Goal: Task Accomplishment & Management: Use online tool/utility

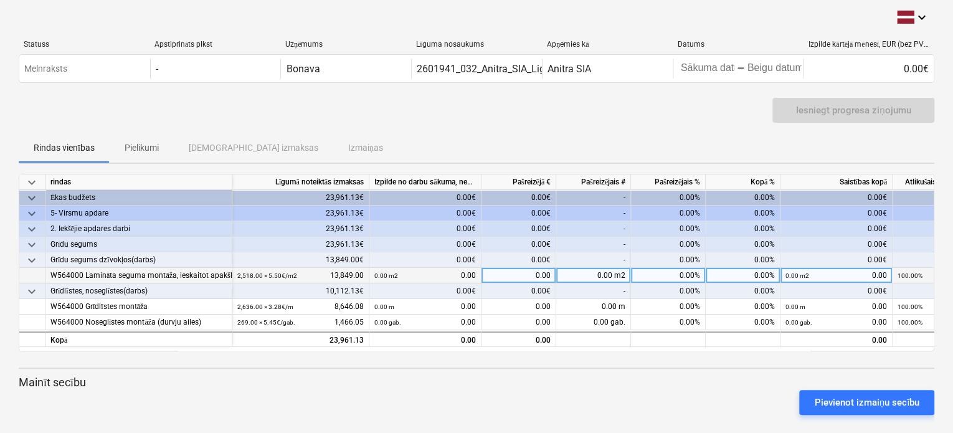
click at [406, 274] on div "0.00 m2 0.00" at bounding box center [425, 276] width 102 height 16
click at [375, 275] on small "0.00 m2" at bounding box center [386, 275] width 24 height 7
click at [403, 277] on div "0.00 m2 0.00" at bounding box center [425, 276] width 102 height 16
click at [387, 274] on span at bounding box center [387, 275] width 1 height 7
drag, startPoint x: 374, startPoint y: 273, endPoint x: 388, endPoint y: 273, distance: 14.3
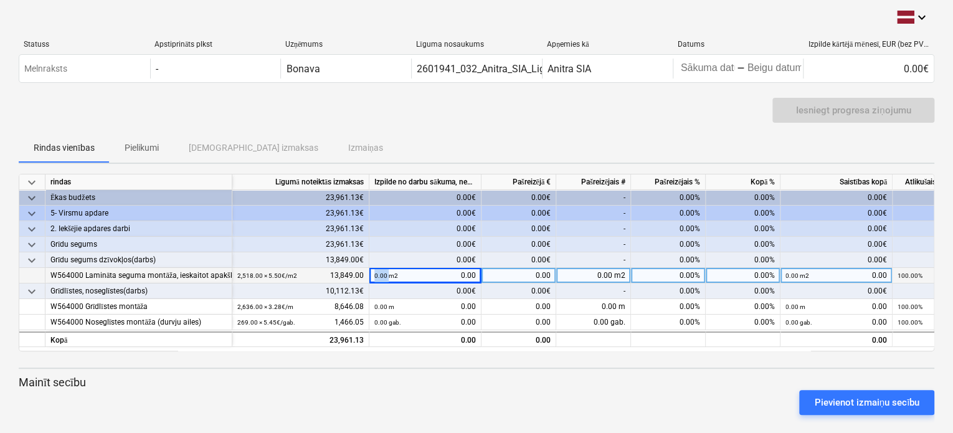
click at [388, 273] on div "0.00 m2 0.00" at bounding box center [425, 276] width 112 height 16
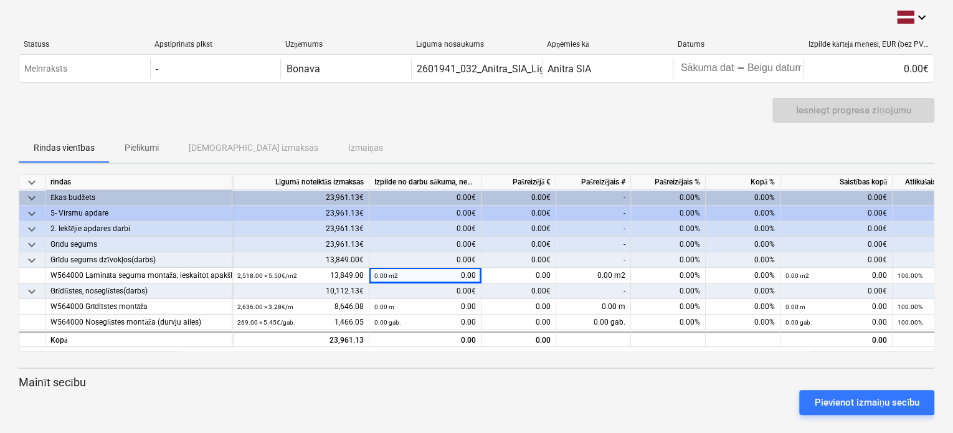
click at [424, 289] on div "0.00€" at bounding box center [425, 291] width 112 height 16
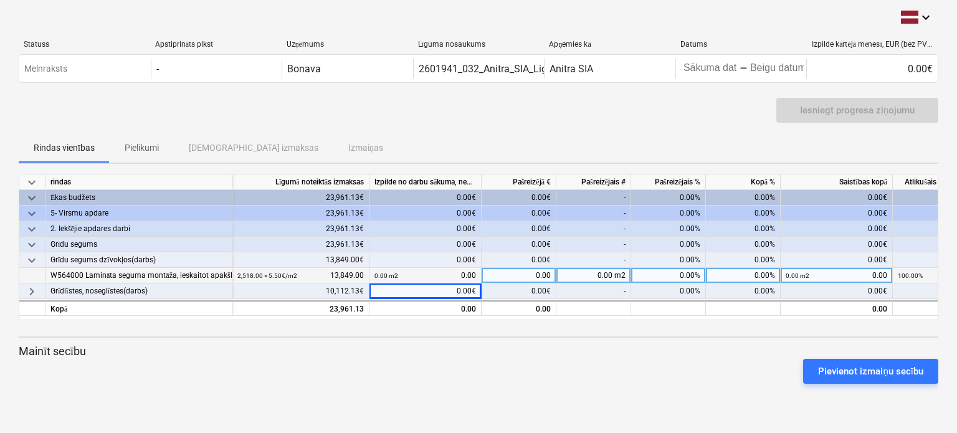
click at [87, 273] on div "W564000 Lamināta seguma montāža, ieskaitot apakšklāju" at bounding box center [138, 276] width 176 height 16
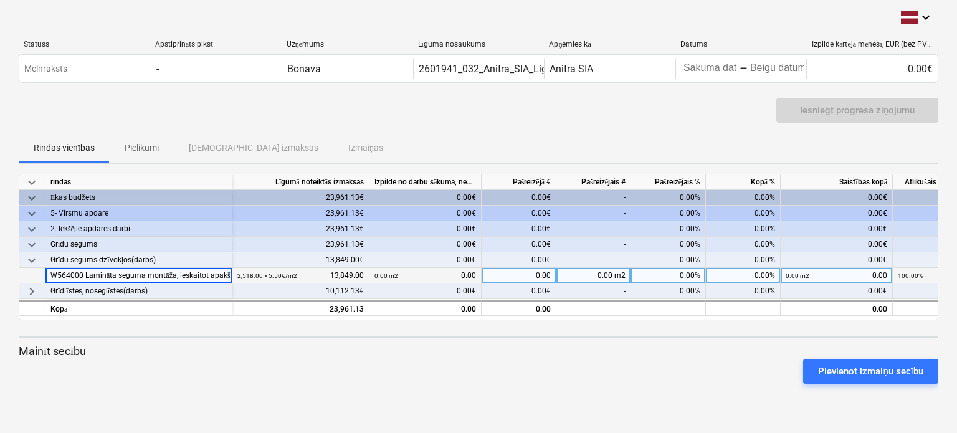
click at [374, 278] on div "0.00 m2 0.00" at bounding box center [425, 276] width 112 height 16
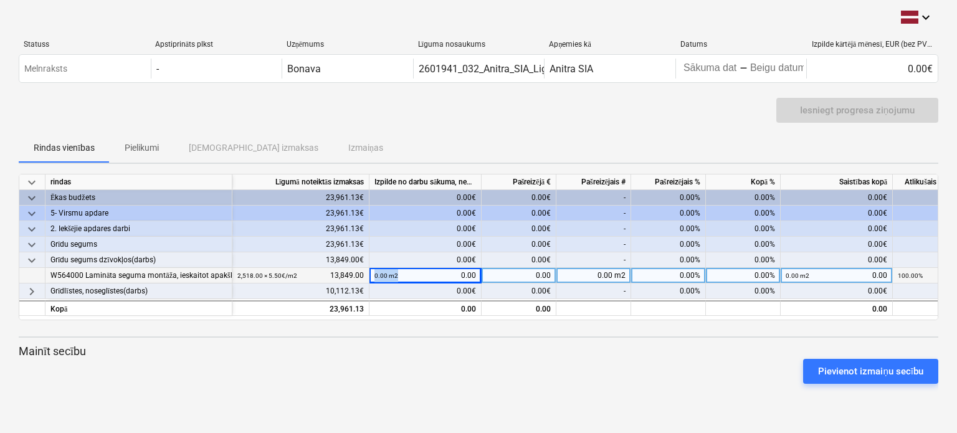
drag, startPoint x: 371, startPoint y: 274, endPoint x: 421, endPoint y: 276, distance: 50.5
click at [421, 276] on div "0.00 m2 0.00" at bounding box center [425, 276] width 112 height 16
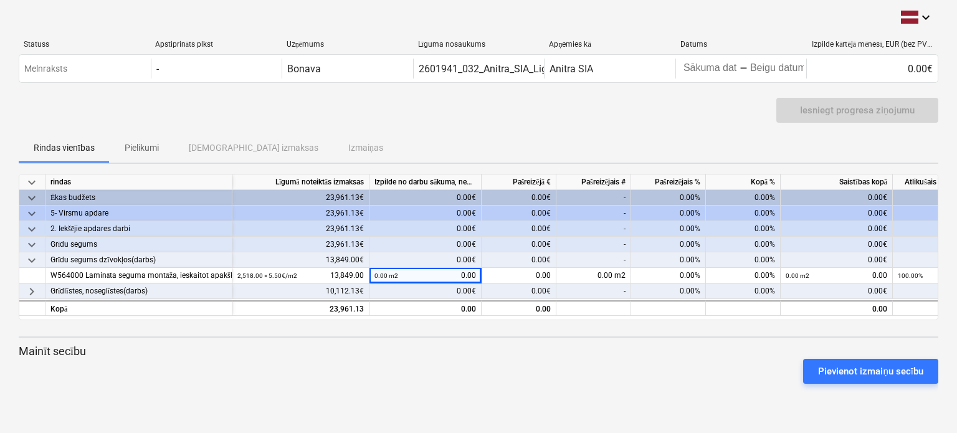
click at [740, 382] on div "Pievienot izmaiņu secību" at bounding box center [478, 371] width 929 height 35
click at [879, 372] on div "Pievienot izmaiņu secību" at bounding box center [870, 371] width 105 height 16
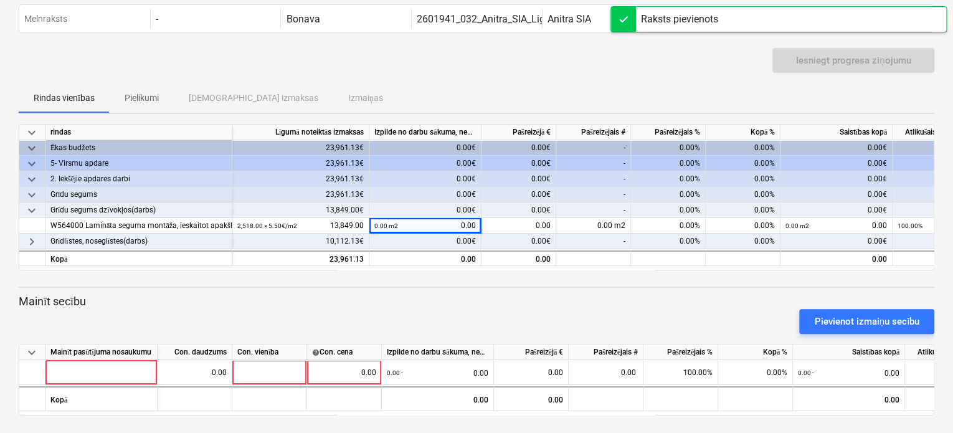
scroll to position [51, 0]
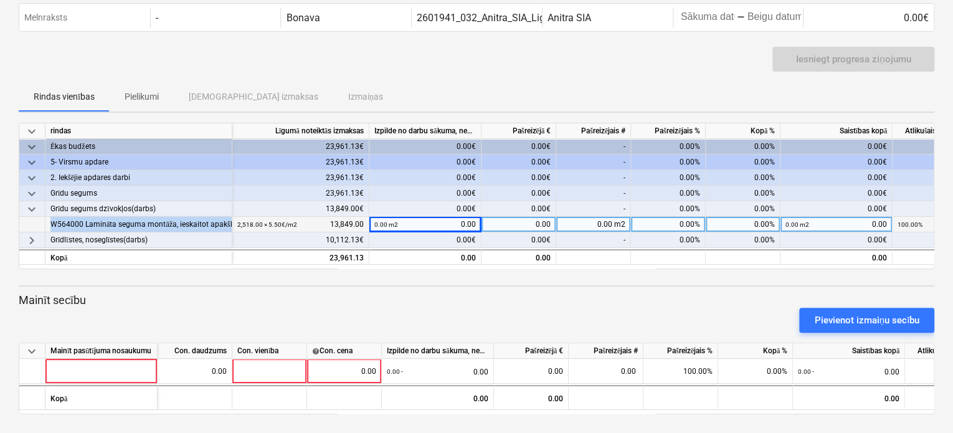
drag, startPoint x: 51, startPoint y: 220, endPoint x: 237, endPoint y: 219, distance: 185.6
click at [0, 0] on div "W564000 Lamināta seguma montāža, ieskaitot apakšklāju 2,518.00 × 5.50€ / m2 13,…" at bounding box center [0, 0] width 0 height 0
copy div "W564000 Lamināta seguma montāža, ieskaitot apakšklāju"
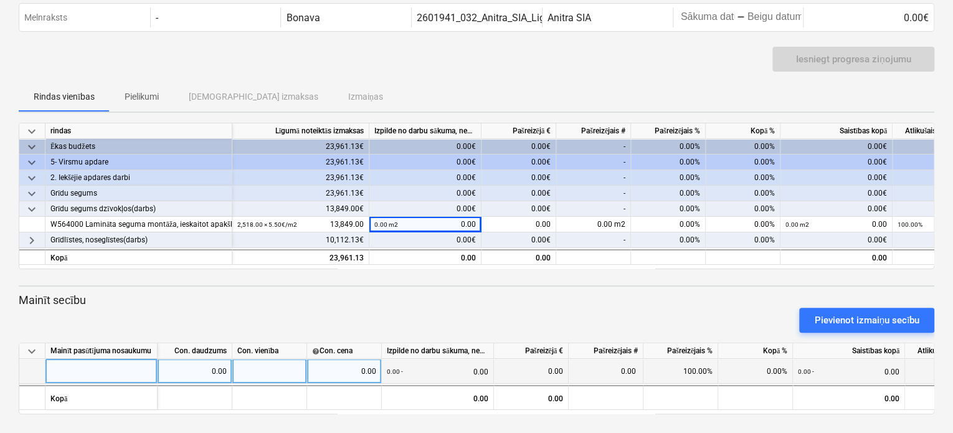
click at [100, 366] on div at bounding box center [101, 371] width 112 height 25
type input "W564000 Lamināta seguma montāža, ieskaitot apakšklāju"
drag, startPoint x: 197, startPoint y: 373, endPoint x: 253, endPoint y: 368, distance: 56.3
click at [0, 0] on div "W564000 Lamināta seguma montāža, ieskaitot apakšklāju 0.00 0.00 0.00 - 0.00 0.0…" at bounding box center [0, 0] width 0 height 0
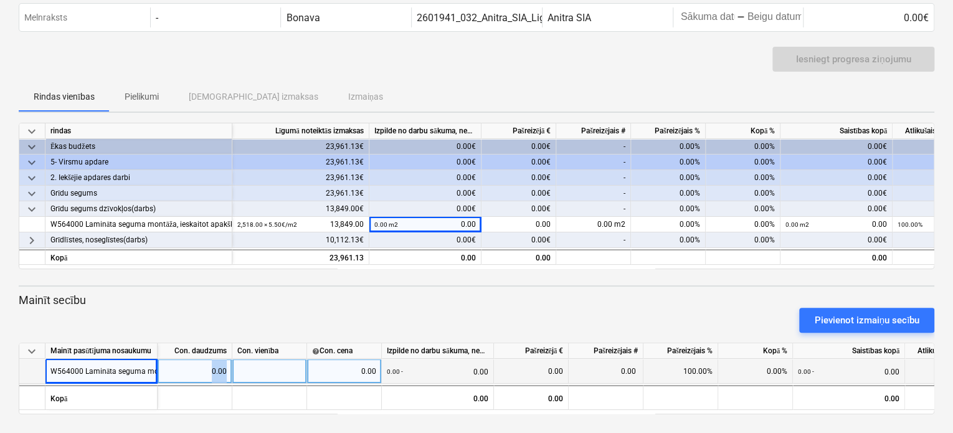
drag, startPoint x: 210, startPoint y: 367, endPoint x: 232, endPoint y: 371, distance: 22.7
click at [0, 0] on div "W564000 Lamināta seguma montāža, ieskaitot apakšklāju 0.00 0.00 0.00 - 0.00 0.0…" at bounding box center [0, 0] width 0 height 0
type input "7"
type input "W564000 Lamināta seguma montāža, ieskaitot apakšklāju"
click at [184, 369] on div "0.00" at bounding box center [195, 371] width 64 height 25
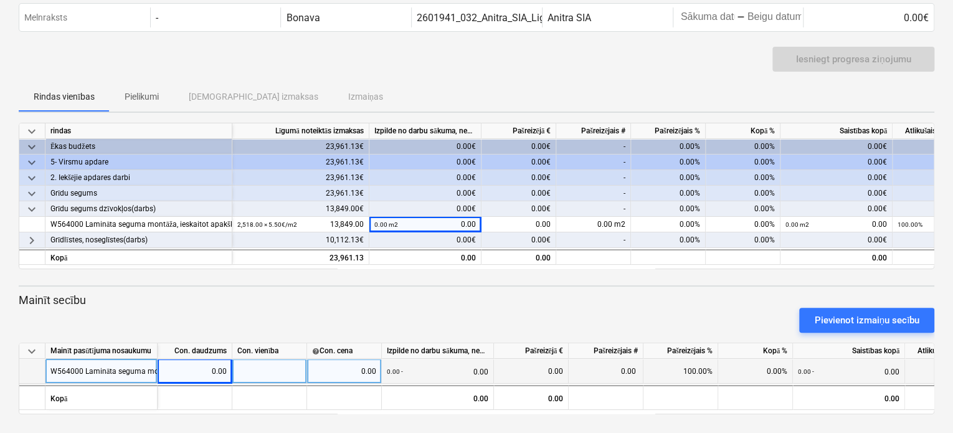
click at [184, 369] on div "0.00" at bounding box center [195, 371] width 64 height 25
type input "755"
click at [279, 318] on div "Pievienot izmaiņu secību" at bounding box center [476, 320] width 925 height 35
click at [281, 373] on div at bounding box center [269, 371] width 75 height 25
drag, startPoint x: 336, startPoint y: 371, endPoint x: 364, endPoint y: 361, distance: 29.2
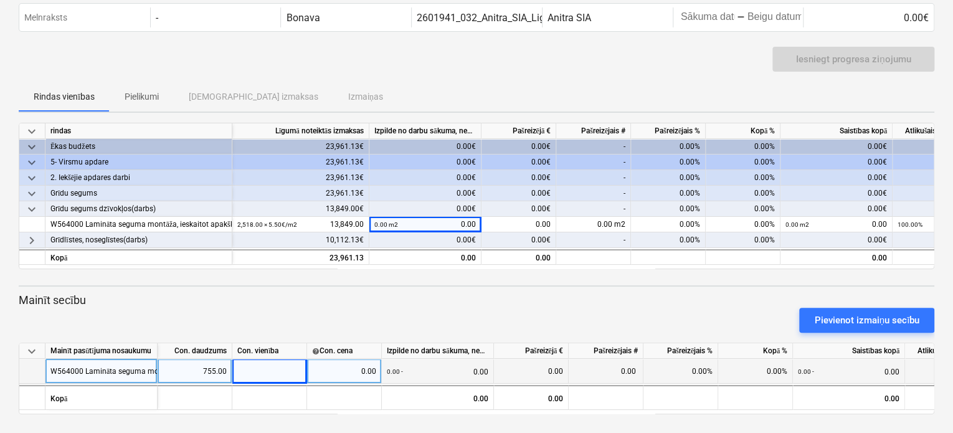
click at [0, 0] on div "W564000 Lamināta seguma montāža, ieskaitot apakšklāju 755.00 0.00 0.00 - 0.00 0…" at bounding box center [0, 0] width 0 height 0
drag, startPoint x: 370, startPoint y: 369, endPoint x: 391, endPoint y: 370, distance: 21.2
click at [0, 0] on div "W564000 Lamināta seguma montāža, ieskaitot apakšklāju 755.00 0.00 0.00 - 0.00 0…" at bounding box center [0, 0] width 0 height 0
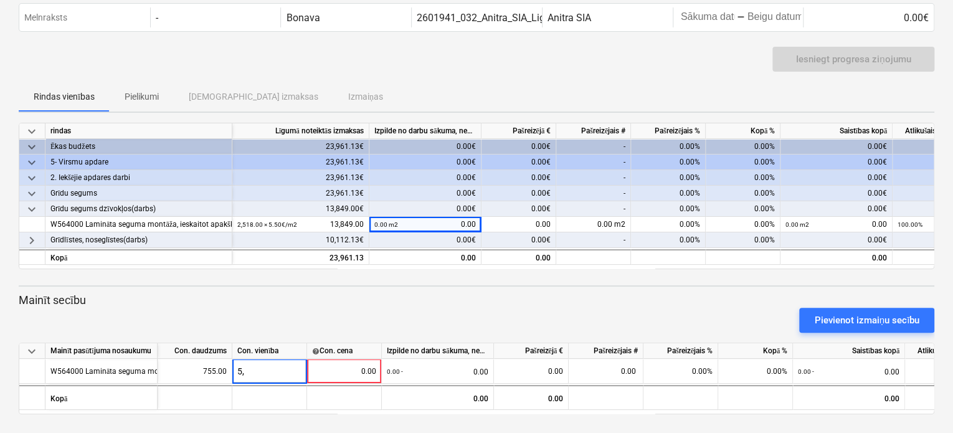
type input "5,5"
click at [427, 316] on div "Pievienot izmaiņu secību" at bounding box center [476, 320] width 925 height 35
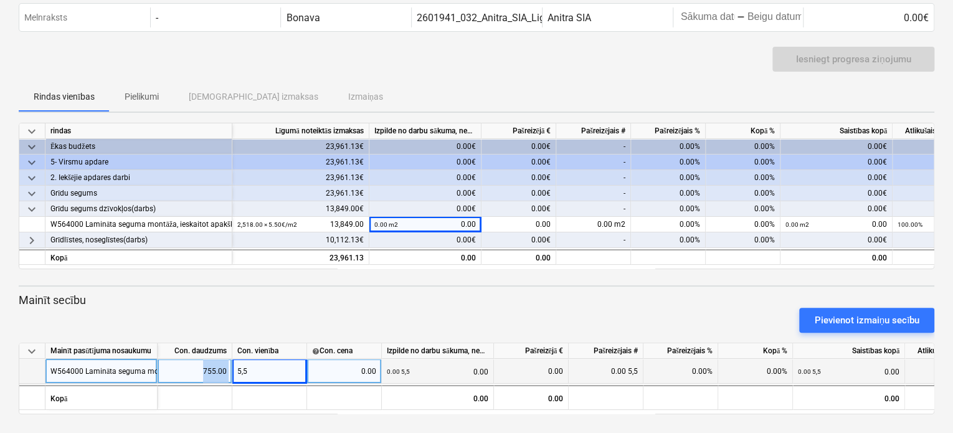
drag, startPoint x: 181, startPoint y: 363, endPoint x: 237, endPoint y: 377, distance: 57.2
click at [0, 0] on div "W564000 Lamināta seguma montāža, ieskaitot apakšklāju 755.00 5,5 0.00 0.00 5,5 …" at bounding box center [0, 0] width 0 height 0
type input "2518"
drag, startPoint x: 199, startPoint y: 369, endPoint x: 227, endPoint y: 373, distance: 27.7
click at [227, 373] on div "755.00" at bounding box center [195, 371] width 75 height 25
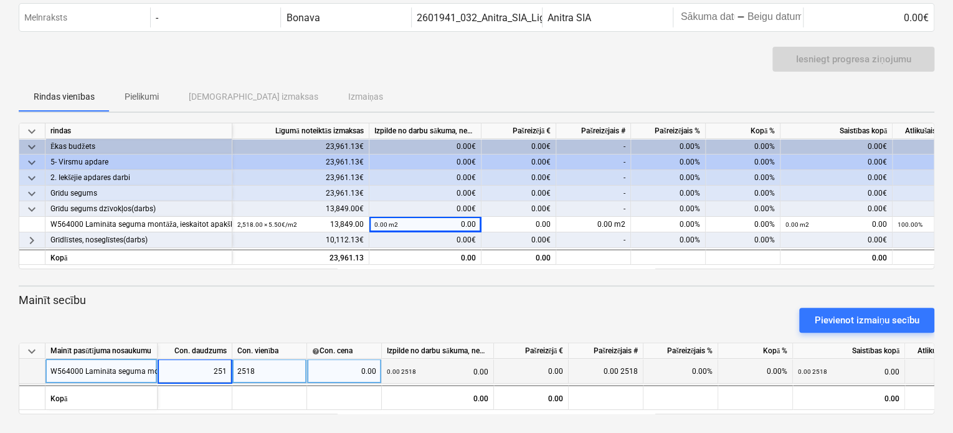
type input "2518"
drag, startPoint x: 262, startPoint y: 368, endPoint x: 219, endPoint y: 363, distance: 43.9
click at [0, 0] on div "W564000 Lamināta seguma montāža, ieskaitot apakšklāju 2,518.00 2518 0.00 0.00 2…" at bounding box center [0, 0] width 0 height 0
drag, startPoint x: 333, startPoint y: 367, endPoint x: 379, endPoint y: 374, distance: 47.1
click at [379, 374] on div "0.00" at bounding box center [344, 371] width 75 height 25
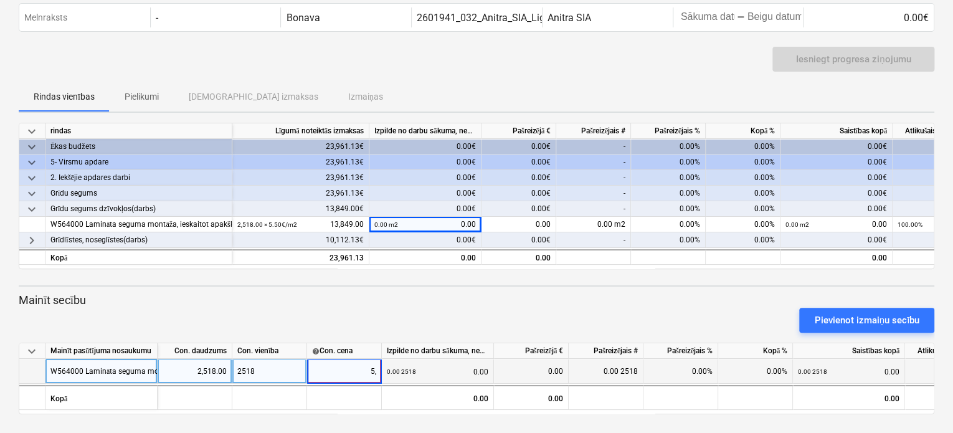
type input "5,5"
click at [272, 366] on div "2518" at bounding box center [269, 371] width 75 height 25
type input "755"
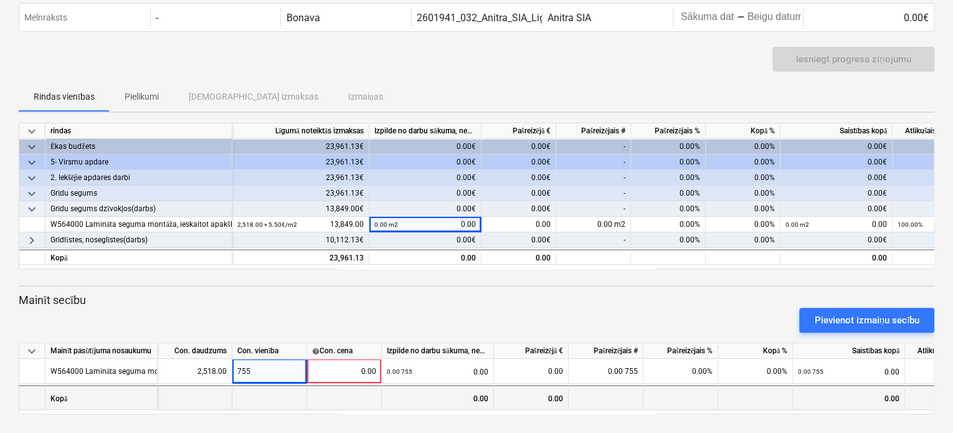
click at [346, 393] on div at bounding box center [344, 397] width 75 height 25
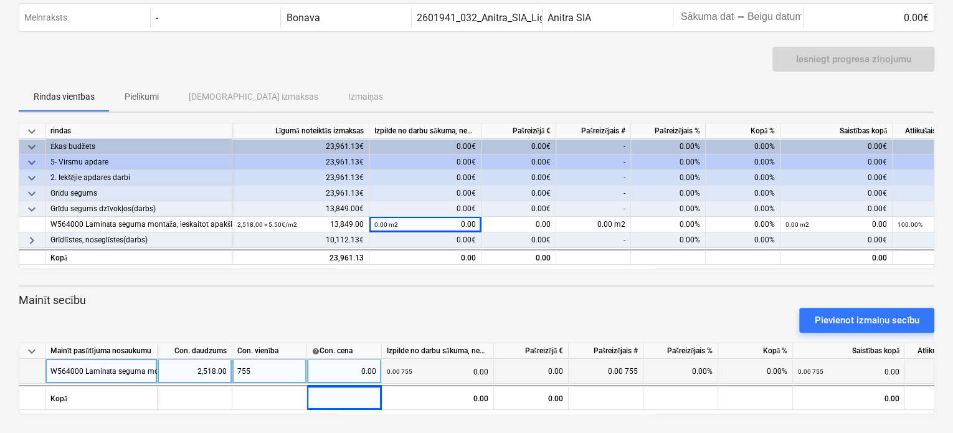
click at [253, 363] on div "755" at bounding box center [269, 371] width 75 height 25
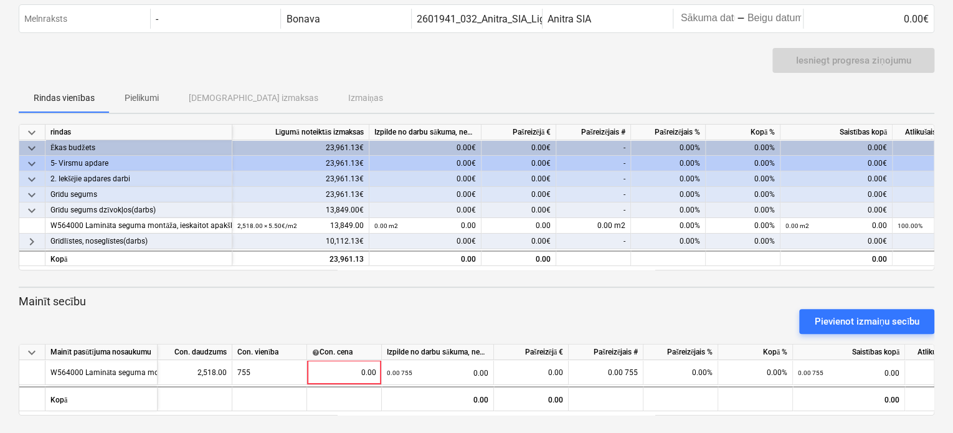
scroll to position [51, 0]
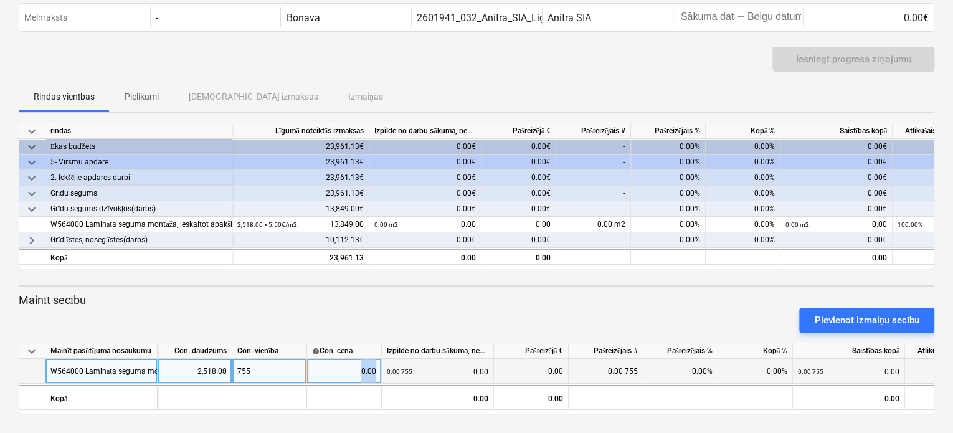
drag, startPoint x: 359, startPoint y: 366, endPoint x: 382, endPoint y: 371, distance: 23.5
click at [0, 0] on div "W564000 Lamināta seguma montāža, ieskaitot apakšklāju 2,518.00 755 0.00 0.00 75…" at bounding box center [0, 0] width 0 height 0
drag, startPoint x: 258, startPoint y: 369, endPoint x: 240, endPoint y: 374, distance: 18.7
click at [240, 374] on div "755" at bounding box center [269, 371] width 75 height 25
type input "5,5"
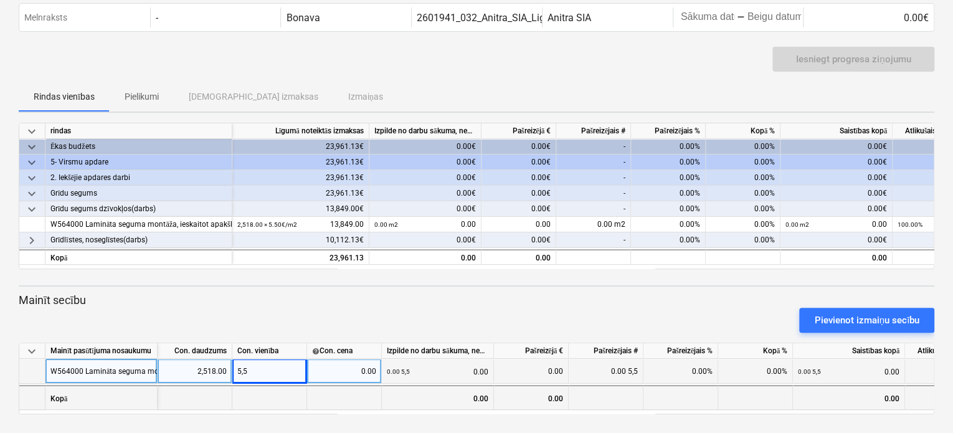
click at [267, 393] on div at bounding box center [269, 397] width 75 height 25
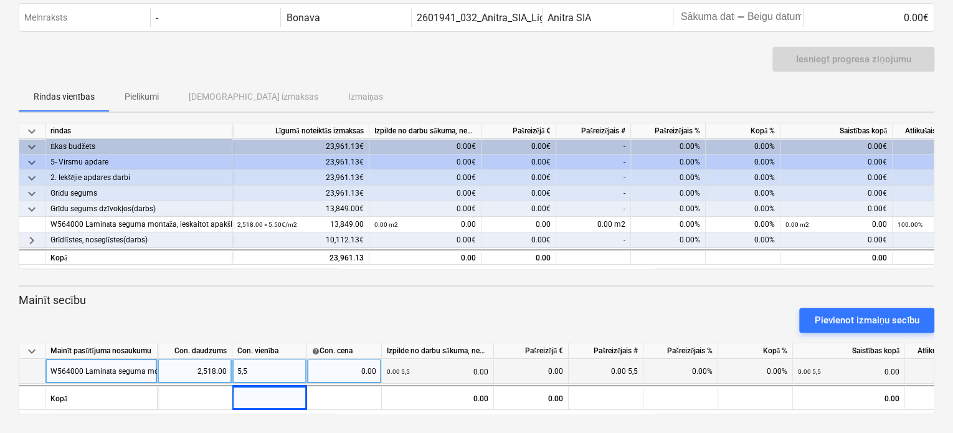
click at [244, 371] on div "5,5" at bounding box center [269, 371] width 75 height 25
type input "5.5"
click at [349, 371] on div "0.00" at bounding box center [344, 371] width 64 height 25
click at [204, 370] on div "2,518.00" at bounding box center [195, 371] width 64 height 25
type input "2518,0"
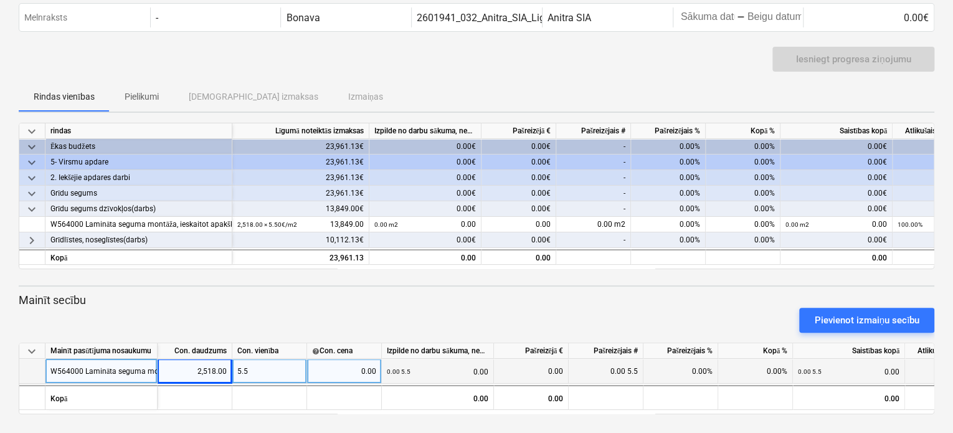
click at [246, 376] on div "5.5" at bounding box center [269, 371] width 75 height 25
drag, startPoint x: 191, startPoint y: 368, endPoint x: 226, endPoint y: 368, distance: 35.5
click at [226, 368] on div "2,518.00" at bounding box center [195, 371] width 64 height 25
type input "2518.00"
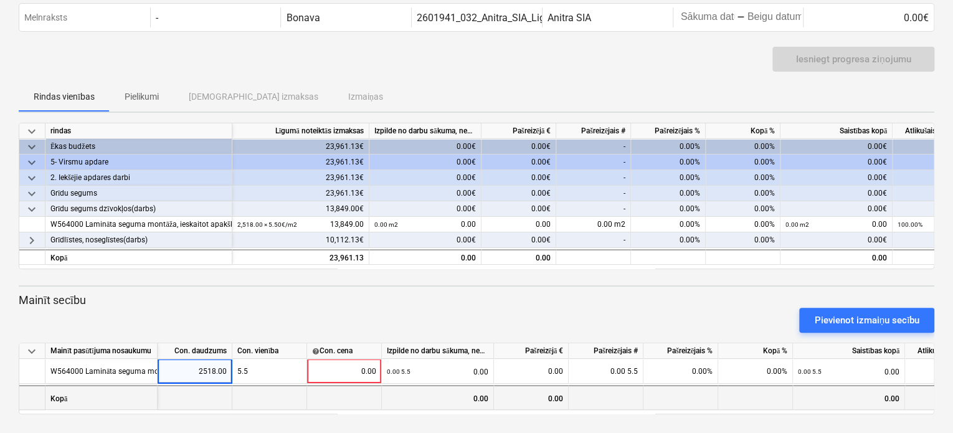
click at [270, 396] on div at bounding box center [269, 397] width 75 height 25
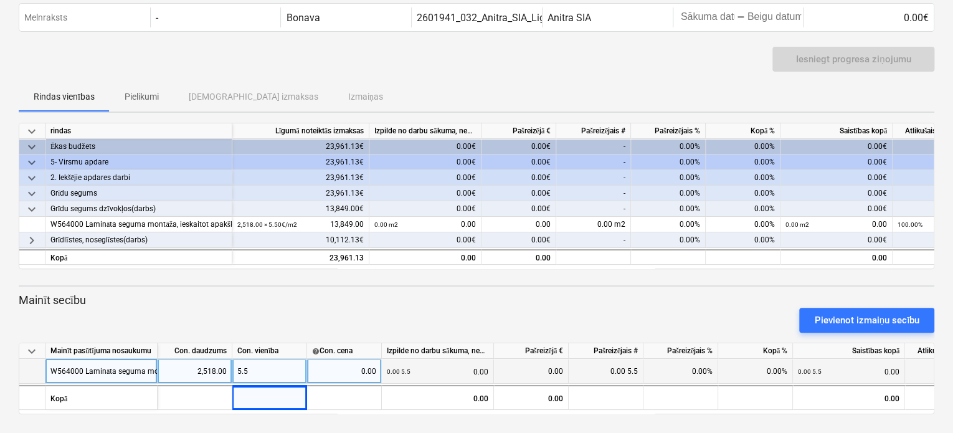
click at [329, 376] on div "0.00" at bounding box center [344, 371] width 64 height 25
click at [412, 310] on div "Pievienot izmaiņu secību" at bounding box center [476, 320] width 925 height 35
drag, startPoint x: 348, startPoint y: 371, endPoint x: 389, endPoint y: 373, distance: 41.8
click at [0, 0] on div "W564000 Lamināta seguma montāža, ieskaitot apakšklāju 2,518.00 5.5 0.00 0.00 5.…" at bounding box center [0, 0] width 0 height 0
click at [357, 376] on div "0.00" at bounding box center [344, 371] width 64 height 25
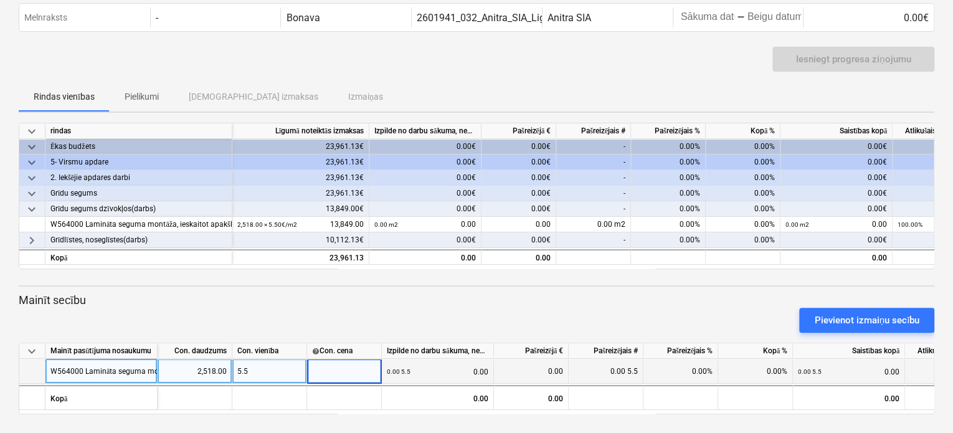
drag, startPoint x: 354, startPoint y: 368, endPoint x: 391, endPoint y: 366, distance: 36.8
click at [0, 0] on div "W564000 Lamināta seguma montāža, ieskaitot apakšklāju 2,518.00 5.5 0.00 5.5 0.0…" at bounding box center [0, 0] width 0 height 0
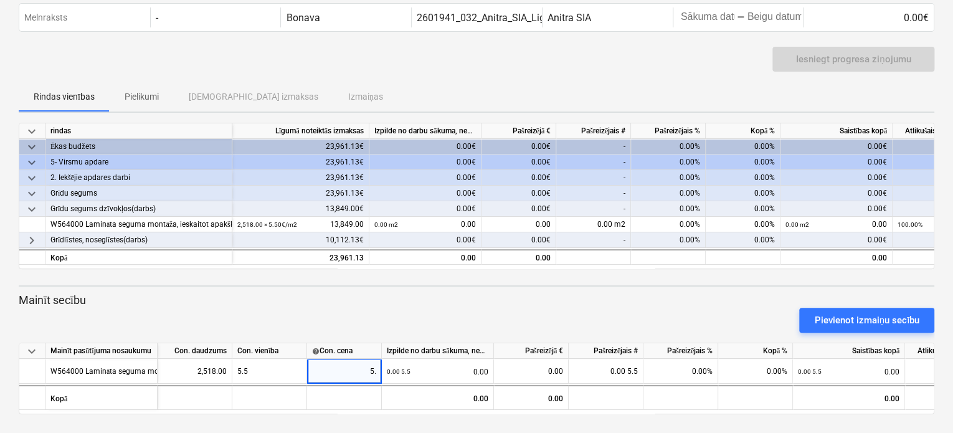
type input "5.5"
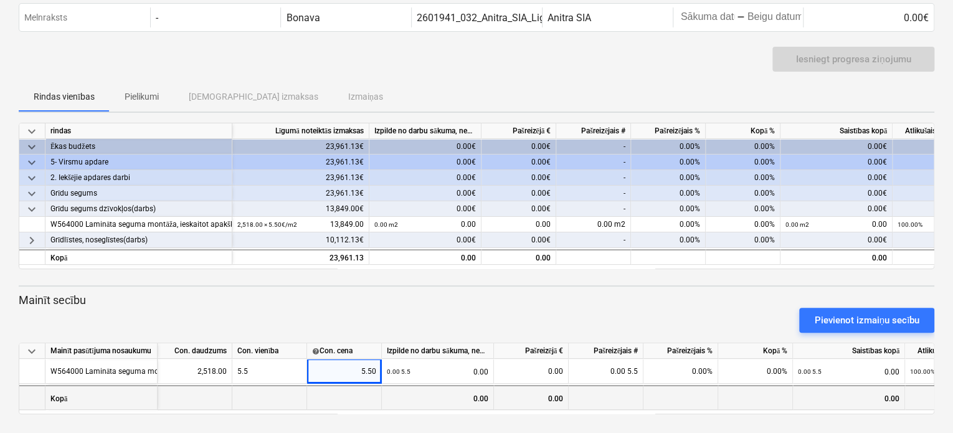
click at [399, 398] on div "0.00" at bounding box center [438, 397] width 112 height 25
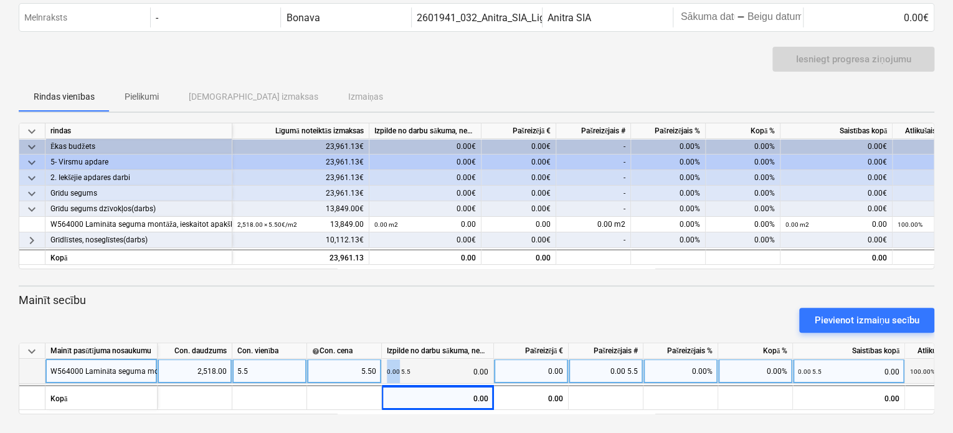
drag, startPoint x: 399, startPoint y: 369, endPoint x: 384, endPoint y: 371, distance: 14.4
click at [384, 371] on div "0.00 5.5 0.00" at bounding box center [438, 371] width 112 height 25
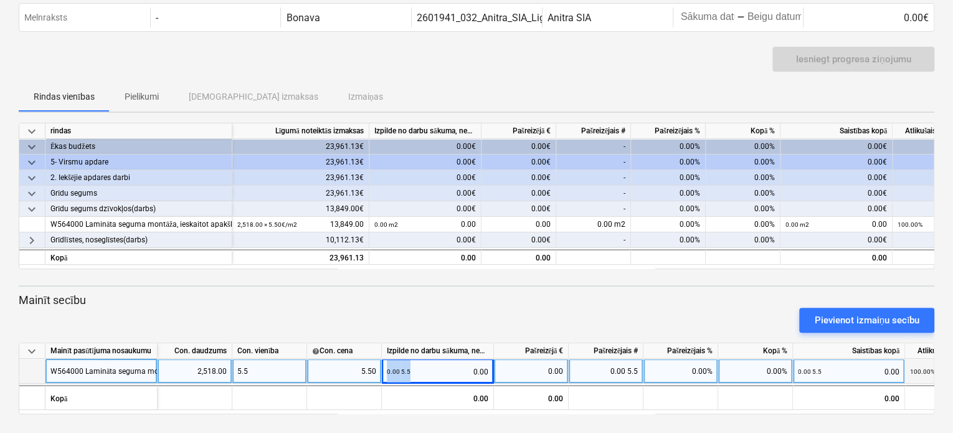
drag, startPoint x: 414, startPoint y: 373, endPoint x: 378, endPoint y: 368, distance: 36.5
click at [0, 0] on div "W564000 Lamināta seguma montāža, ieskaitot apakšklāju 2,518.00 5.5 5.50 0.00 5.…" at bounding box center [0, 0] width 0 height 0
drag, startPoint x: 270, startPoint y: 367, endPoint x: 234, endPoint y: 369, distance: 36.1
click at [234, 369] on div "5.5" at bounding box center [269, 371] width 75 height 25
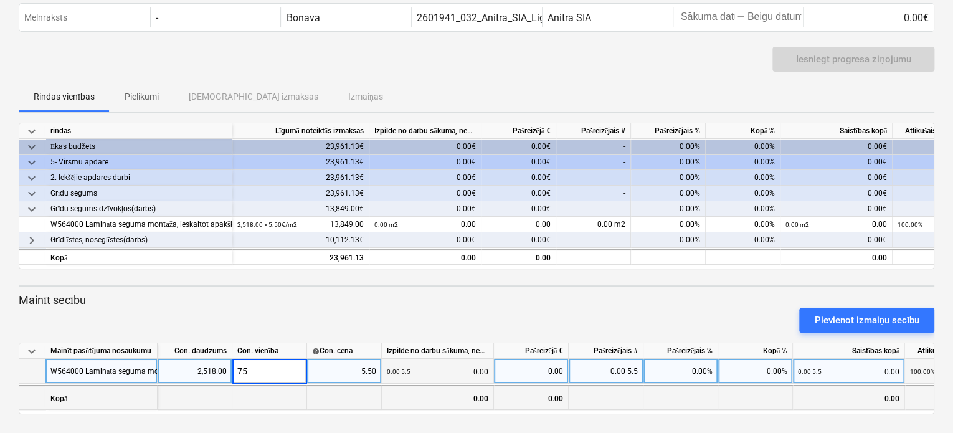
type input "750"
click at [258, 394] on div at bounding box center [269, 397] width 75 height 25
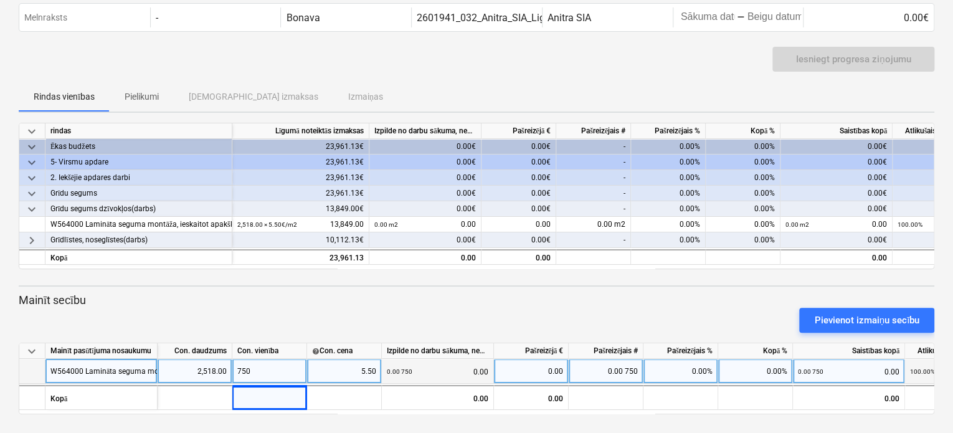
click at [176, 207] on div "Grīdu segums dzīvokļos(darbs)" at bounding box center [138, 209] width 176 height 16
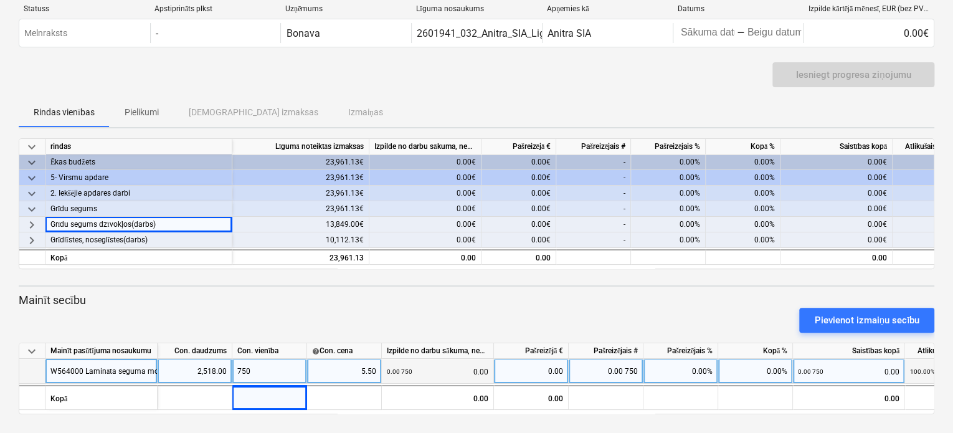
click at [182, 220] on div "Grīdu segums dzīvokļos(darbs)" at bounding box center [138, 225] width 176 height 16
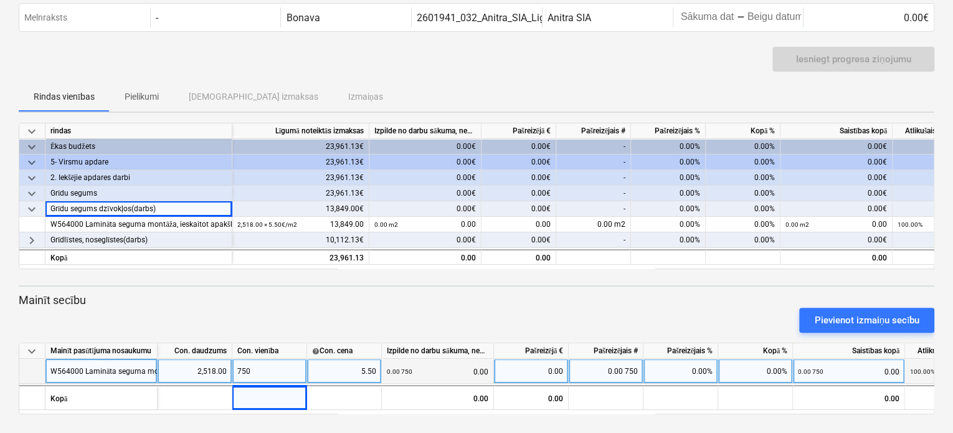
click at [175, 206] on div "Grīdu segums dzīvokļos(darbs)" at bounding box center [138, 209] width 176 height 16
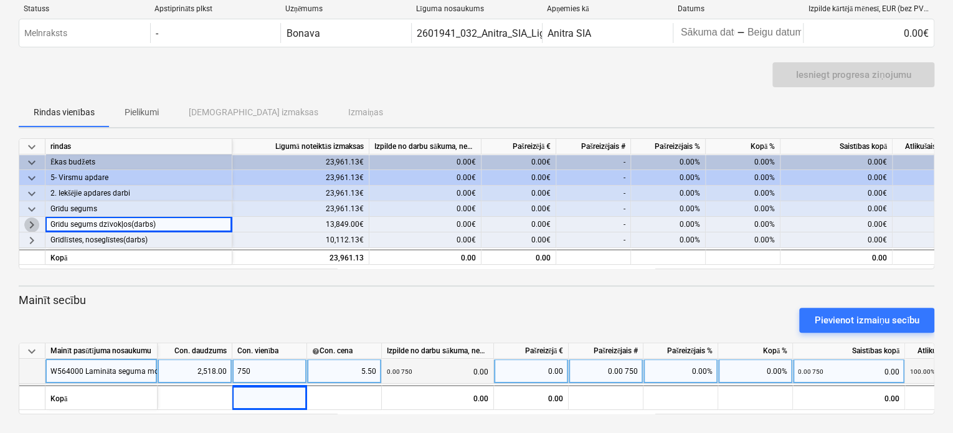
click at [27, 223] on span "keyboard_arrow_right" at bounding box center [31, 224] width 15 height 15
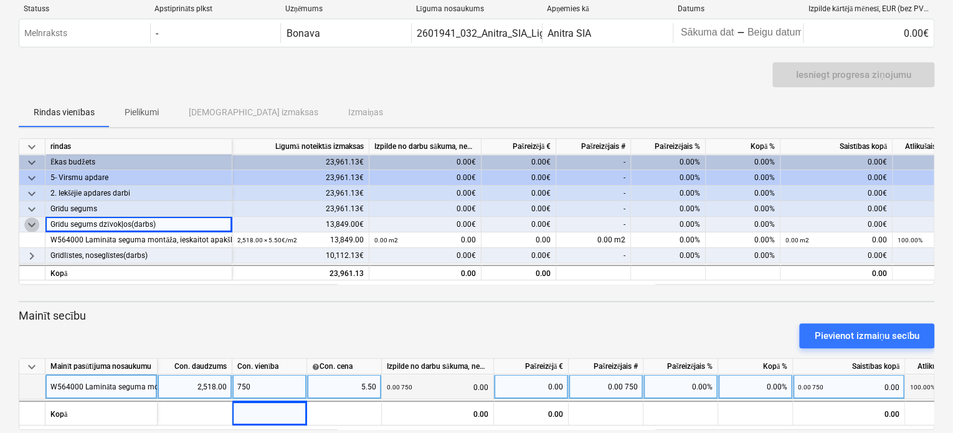
click at [27, 223] on span "keyboard_arrow_down" at bounding box center [31, 224] width 15 height 15
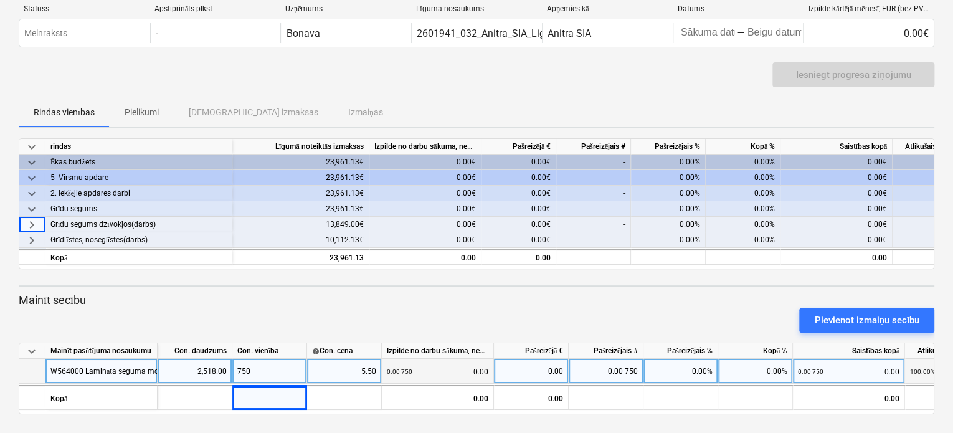
drag, startPoint x: 27, startPoint y: 223, endPoint x: 506, endPoint y: 63, distance: 505.0
click at [507, 61] on div "Statuss Apstiprināts plkst Uzņēmums Līguma nosaukums Apņemies kā Datums Izpilde…" at bounding box center [476, 28] width 915 height 68
drag, startPoint x: 173, startPoint y: 220, endPoint x: 47, endPoint y: 222, distance: 126.4
click at [47, 222] on div "Grīdu segums dzīvokļos(darbs)" at bounding box center [138, 225] width 187 height 16
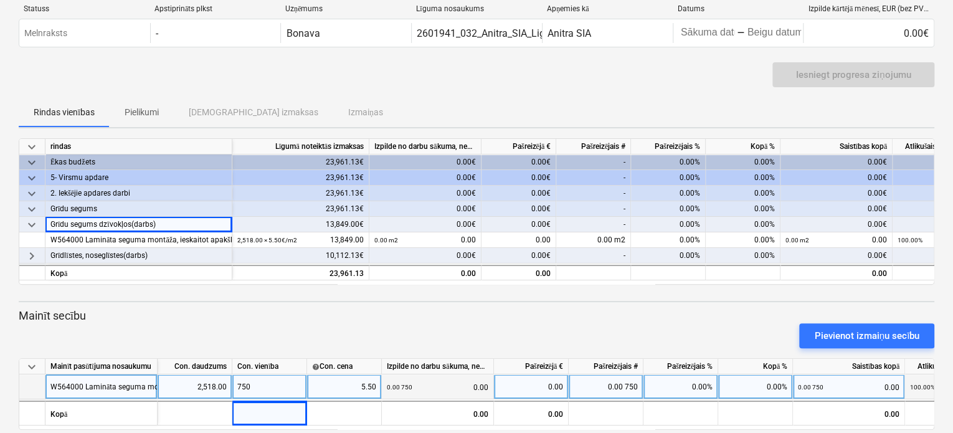
copy div "Grīdu segums dzīvokļos(darbs)"
drag, startPoint x: 50, startPoint y: 386, endPoint x: 164, endPoint y: 384, distance: 114.6
click at [0, 0] on div "W564000 Lamināta seguma montāža, ieskaitot apakšklāju 2,518.00 750 5.50 0.00 75…" at bounding box center [0, 0] width 0 height 0
click at [154, 390] on div "W564000 Lamināta seguma montāža, ieskaitot apakšklāju" at bounding box center [147, 386] width 195 height 24
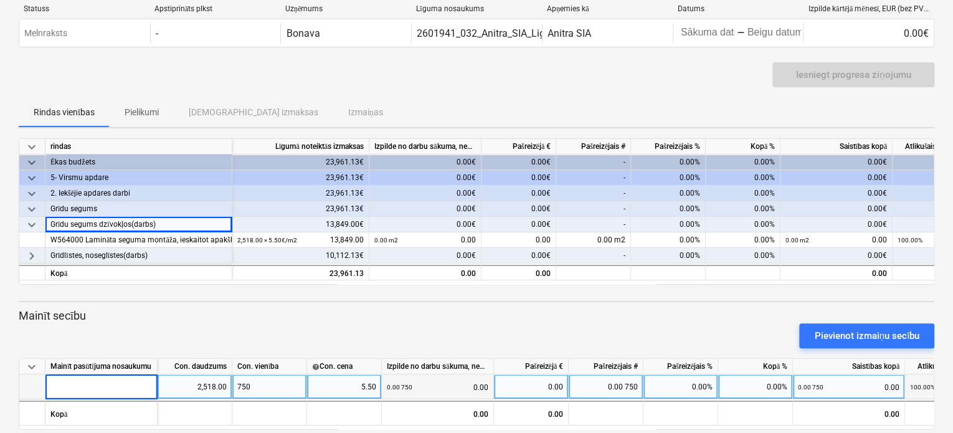
scroll to position [0, 0]
type input "W564000 Lamināta seguma montāža, ieskaitot apakšklāju"
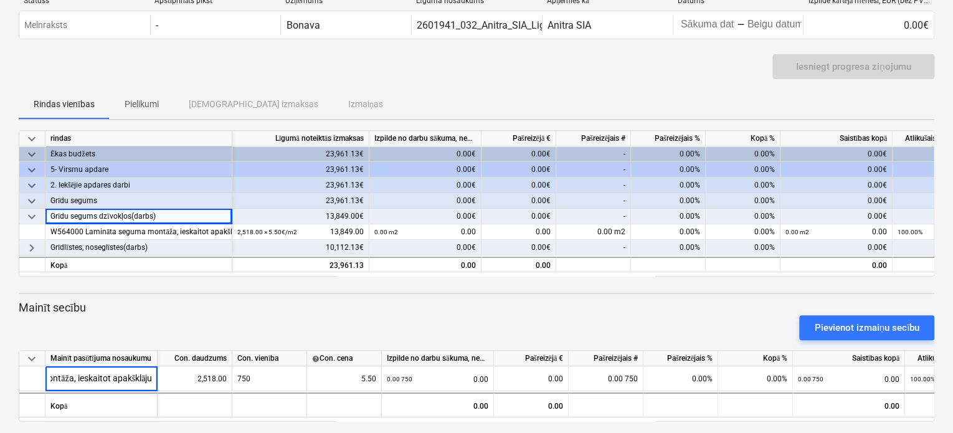
scroll to position [51, 0]
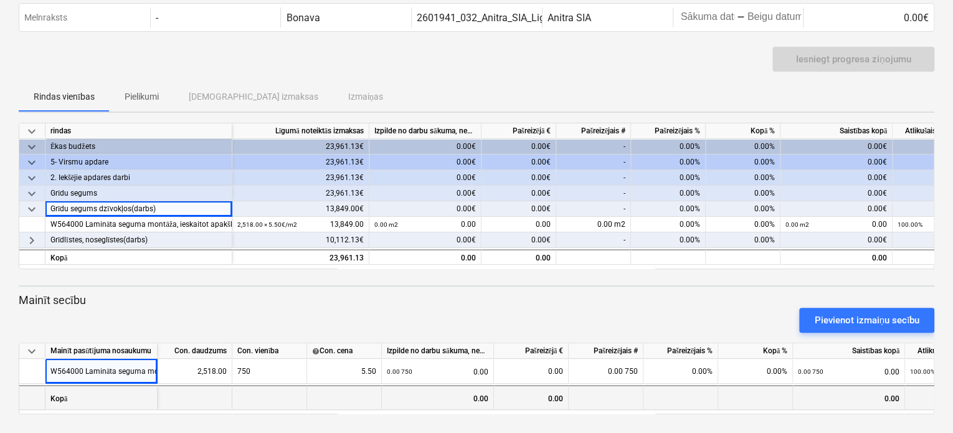
click at [133, 398] on div "Kopā" at bounding box center [101, 397] width 112 height 25
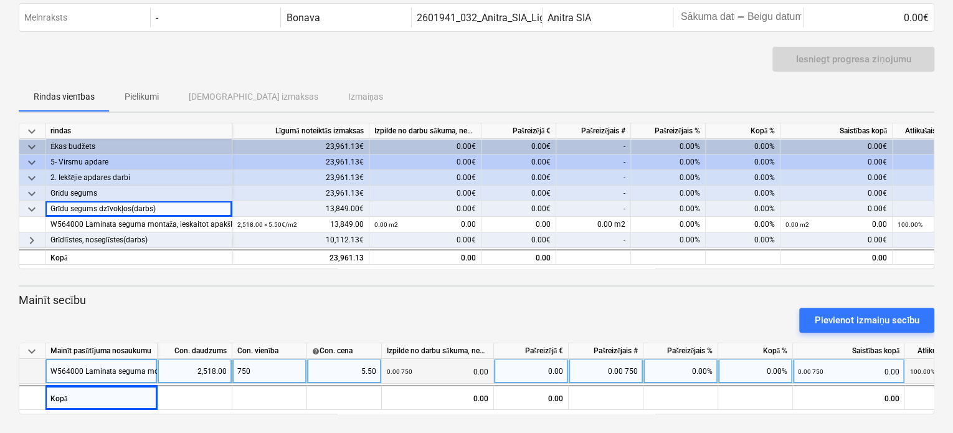
click at [110, 367] on div "W564000 Lamināta seguma montāža, ieskaitot apakšklāju" at bounding box center [147, 371] width 195 height 24
click at [425, 366] on div "0.00 750 0.00" at bounding box center [438, 372] width 102 height 26
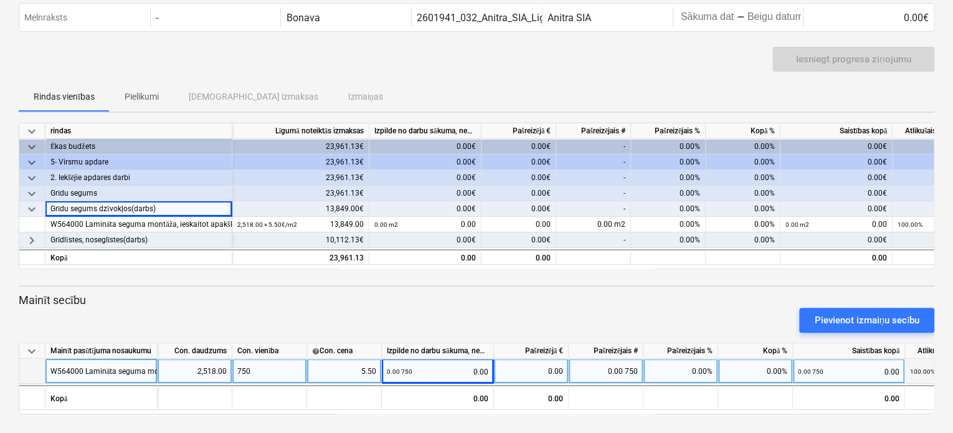
click at [251, 368] on div "750" at bounding box center [269, 371] width 75 height 25
click at [252, 368] on input "750" at bounding box center [269, 371] width 74 height 24
type input "750.00"
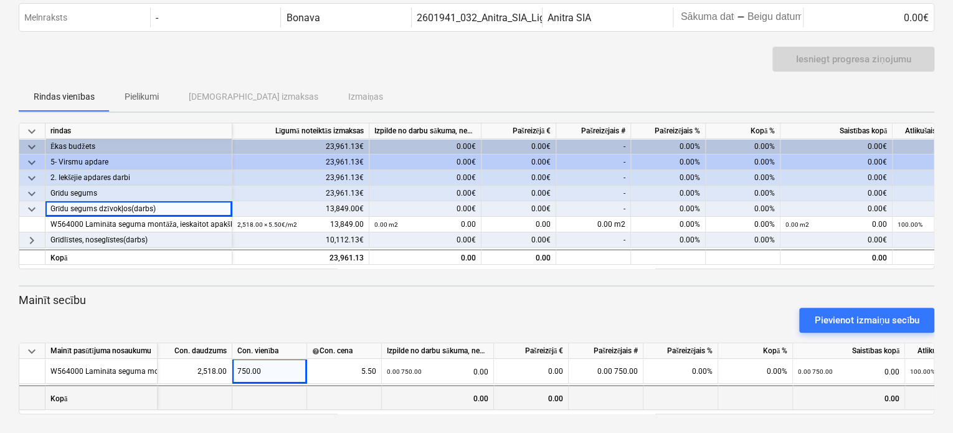
click at [281, 393] on div at bounding box center [269, 397] width 75 height 25
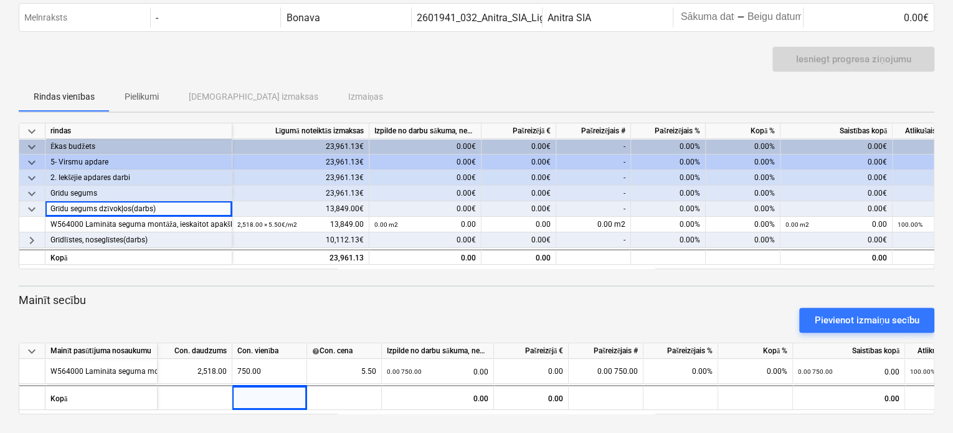
click at [408, 84] on div "Rindas vienības Pielikumi Apstiprinātas izmaksas Izmaiņas" at bounding box center [476, 97] width 915 height 30
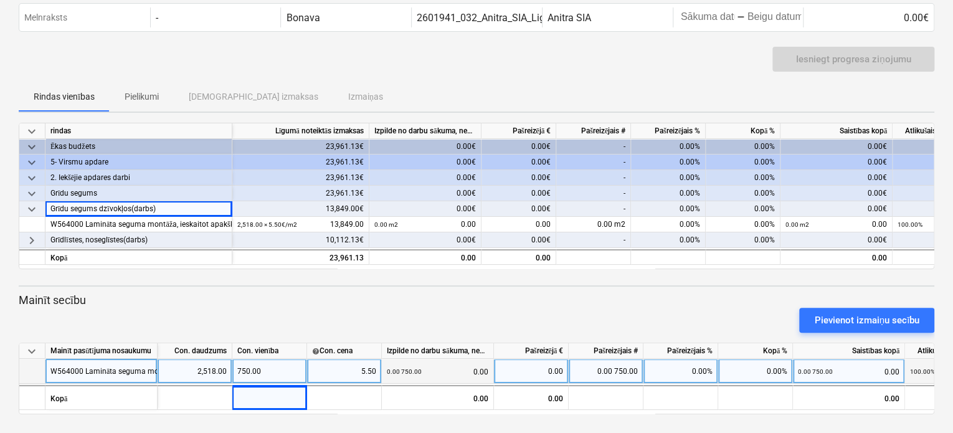
click at [256, 368] on div "750.00" at bounding box center [269, 371] width 75 height 25
click at [249, 367] on input "750.00" at bounding box center [269, 371] width 74 height 24
click at [250, 366] on input "750.00" at bounding box center [269, 371] width 74 height 24
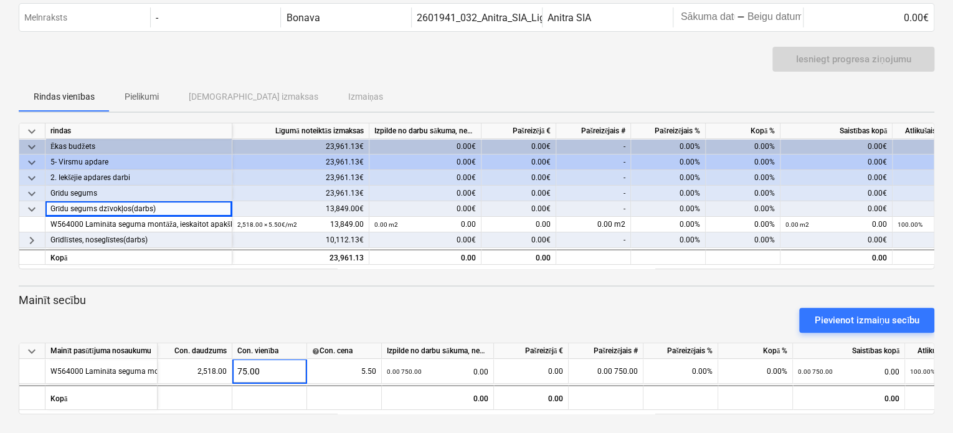
type input "755.00"
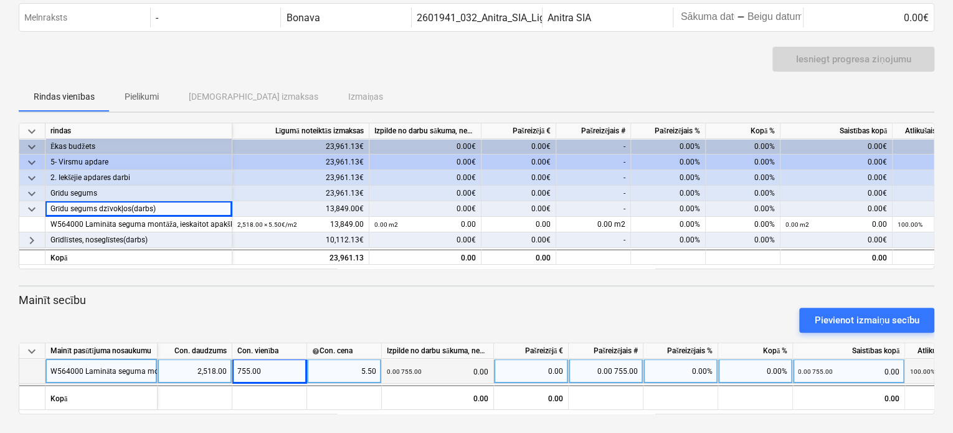
click at [478, 359] on div "0.00 755.00 0.00" at bounding box center [438, 372] width 102 height 26
click at [253, 365] on div "755.00" at bounding box center [269, 371] width 75 height 25
click at [254, 372] on input "755.00" at bounding box center [269, 371] width 74 height 24
type input "755,00"
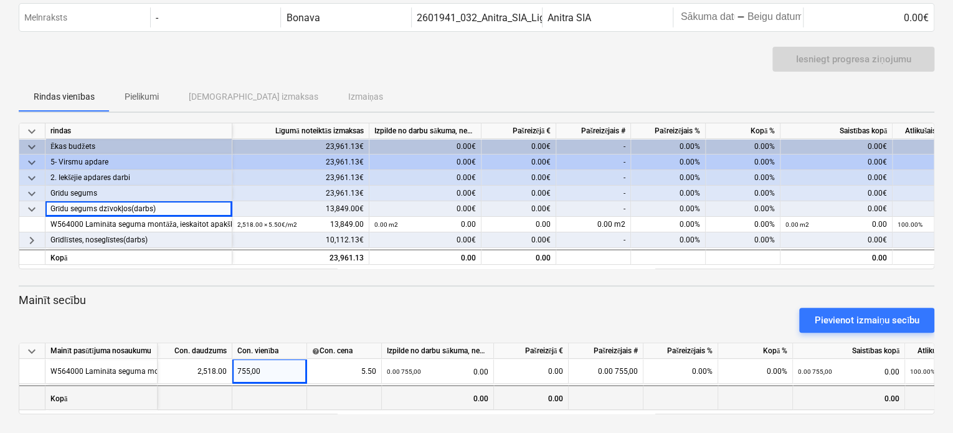
click at [296, 391] on div at bounding box center [269, 397] width 75 height 25
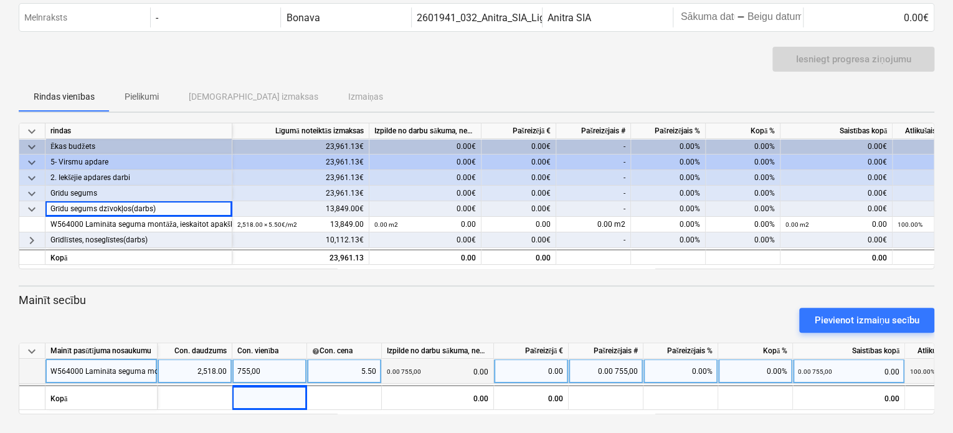
click at [367, 366] on div "5.50" at bounding box center [344, 371] width 64 height 25
click at [373, 368] on input "5.5" at bounding box center [344, 371] width 74 height 24
type input "5,5"
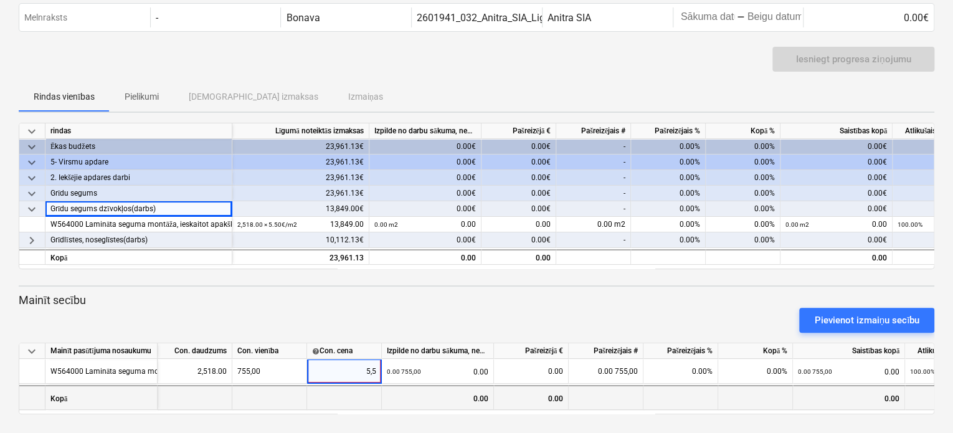
click at [369, 394] on div at bounding box center [344, 397] width 75 height 25
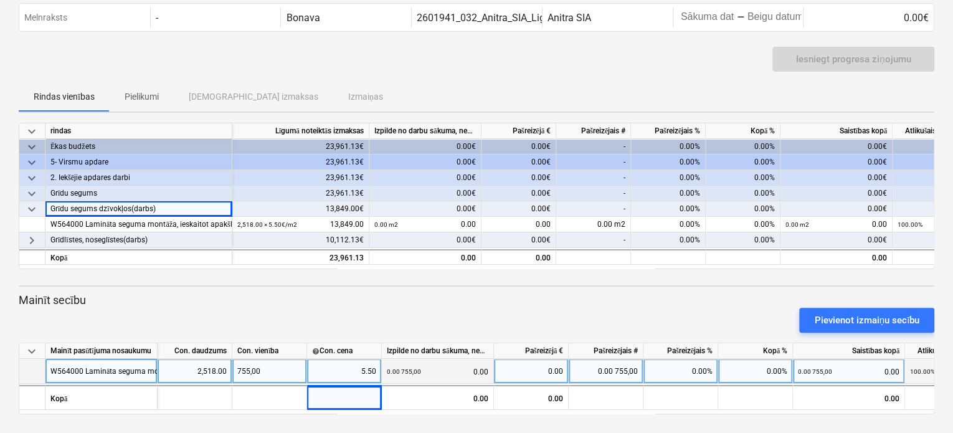
click at [369, 372] on div "5.50" at bounding box center [344, 371] width 64 height 25
click at [373, 368] on input "5.5" at bounding box center [344, 371] width 74 height 24
type input "5.5"
click at [252, 368] on div "755,00" at bounding box center [269, 371] width 75 height 25
click at [255, 371] on input "755,00" at bounding box center [269, 371] width 74 height 24
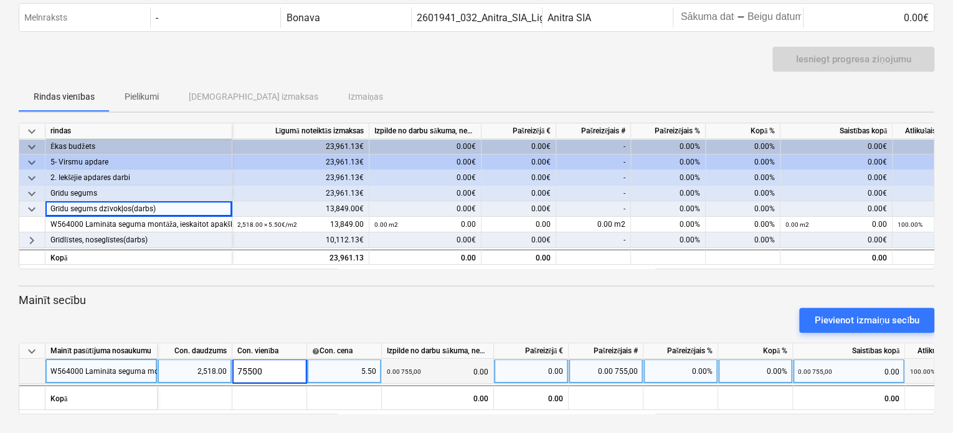
type input "755.00"
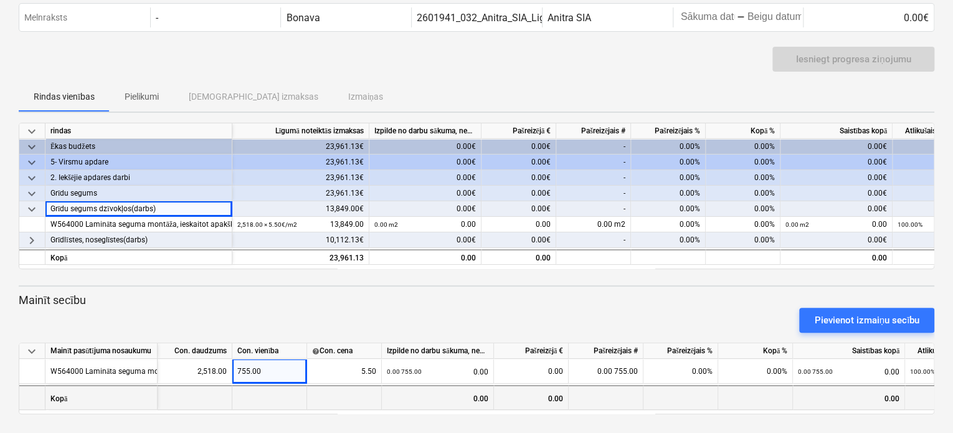
click at [207, 397] on div at bounding box center [195, 397] width 75 height 25
